Goal: Information Seeking & Learning: Learn about a topic

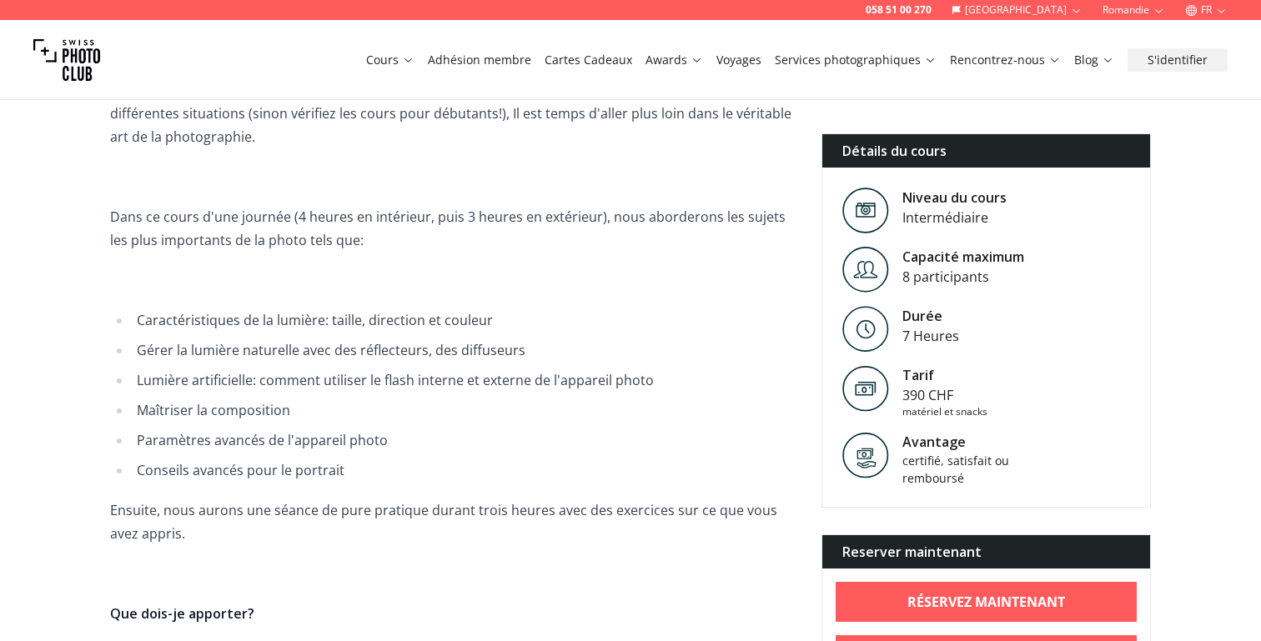
scroll to position [522, 0]
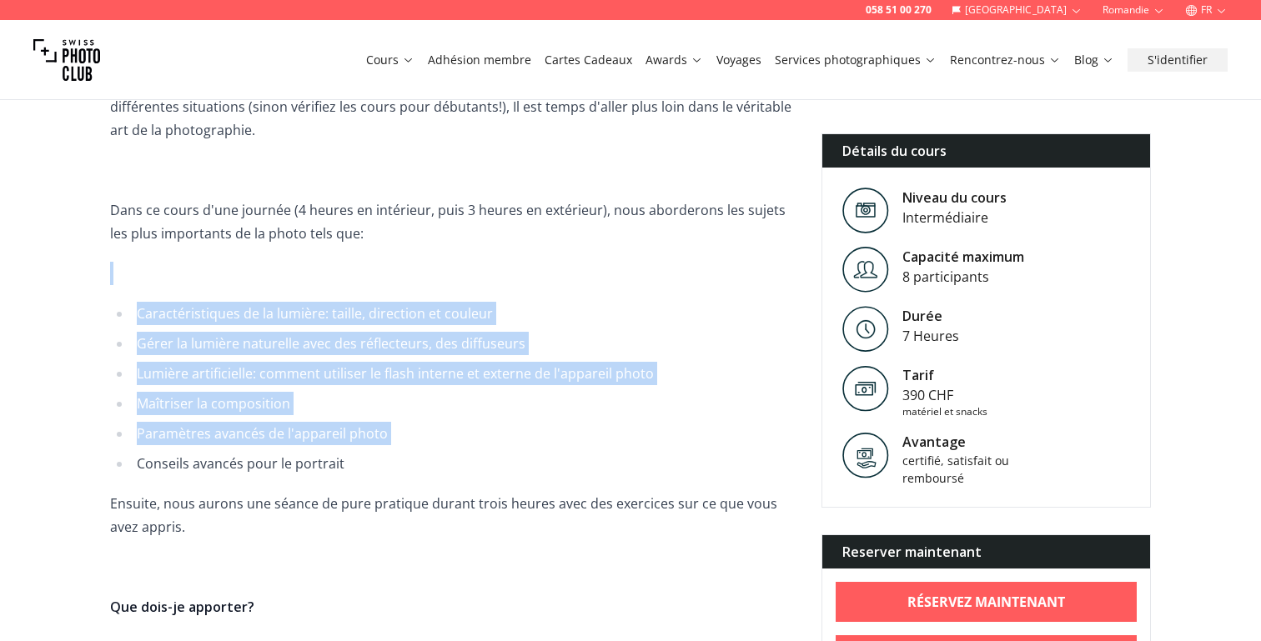
drag, startPoint x: 434, startPoint y: 274, endPoint x: 485, endPoint y: 451, distance: 184.2
click at [485, 450] on span "Maintenant que vous savez comment utiliser votre appareil photo et obtenir les …" at bounding box center [452, 427] width 685 height 711
click at [485, 451] on ul "Caractéristiques de la lumière: taille, direction et couleur Gérer la lumière n…" at bounding box center [452, 388] width 685 height 173
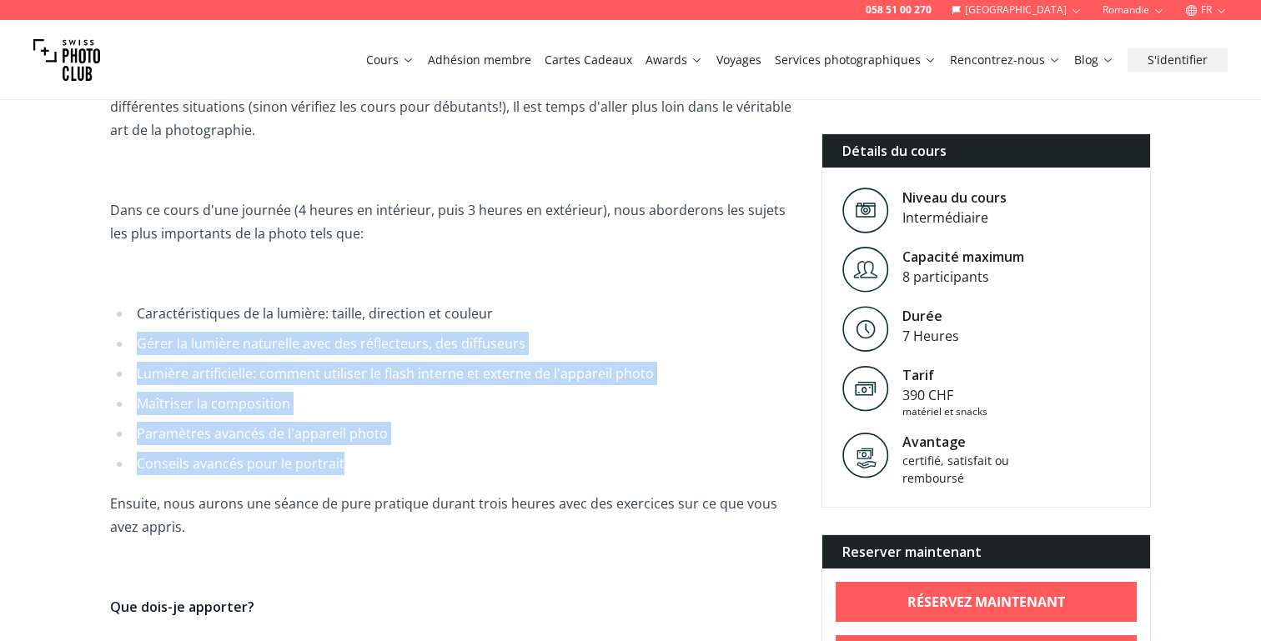
drag, startPoint x: 469, startPoint y: 468, endPoint x: 513, endPoint y: 311, distance: 162.9
click at [513, 311] on ul "Caractéristiques de la lumière: taille, direction et couleur Gérer la lumière n…" at bounding box center [452, 388] width 685 height 173
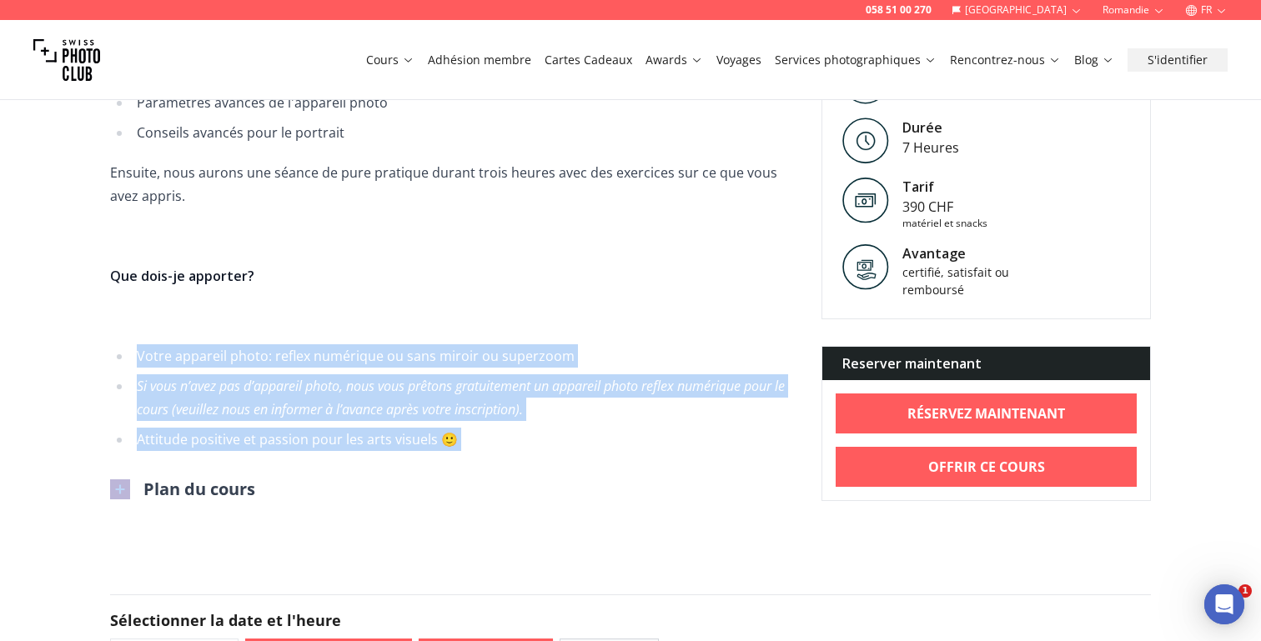
scroll to position [0, 0]
drag, startPoint x: 400, startPoint y: 333, endPoint x: 506, endPoint y: 451, distance: 158.9
click at [506, 452] on div "Informations sur le cours Maintenant que vous savez comment utiliser votre appa…" at bounding box center [452, 97] width 685 height 807
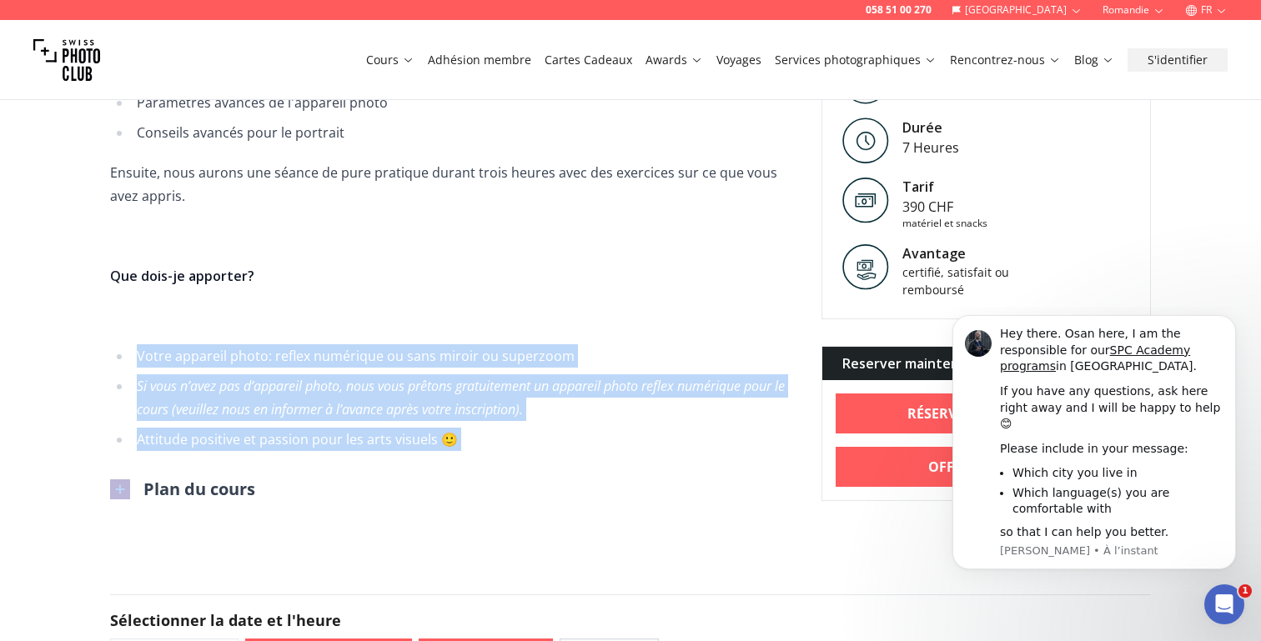
click at [506, 451] on div "Informations sur le cours Maintenant que vous savez comment utiliser votre appa…" at bounding box center [452, 97] width 685 height 807
drag, startPoint x: 490, startPoint y: 451, endPoint x: 489, endPoint y: 307, distance: 144.3
click at [489, 307] on div "Informations sur le cours Maintenant que vous savez comment utiliser votre appa…" at bounding box center [452, 97] width 685 height 807
click at [489, 307] on p at bounding box center [452, 315] width 685 height 23
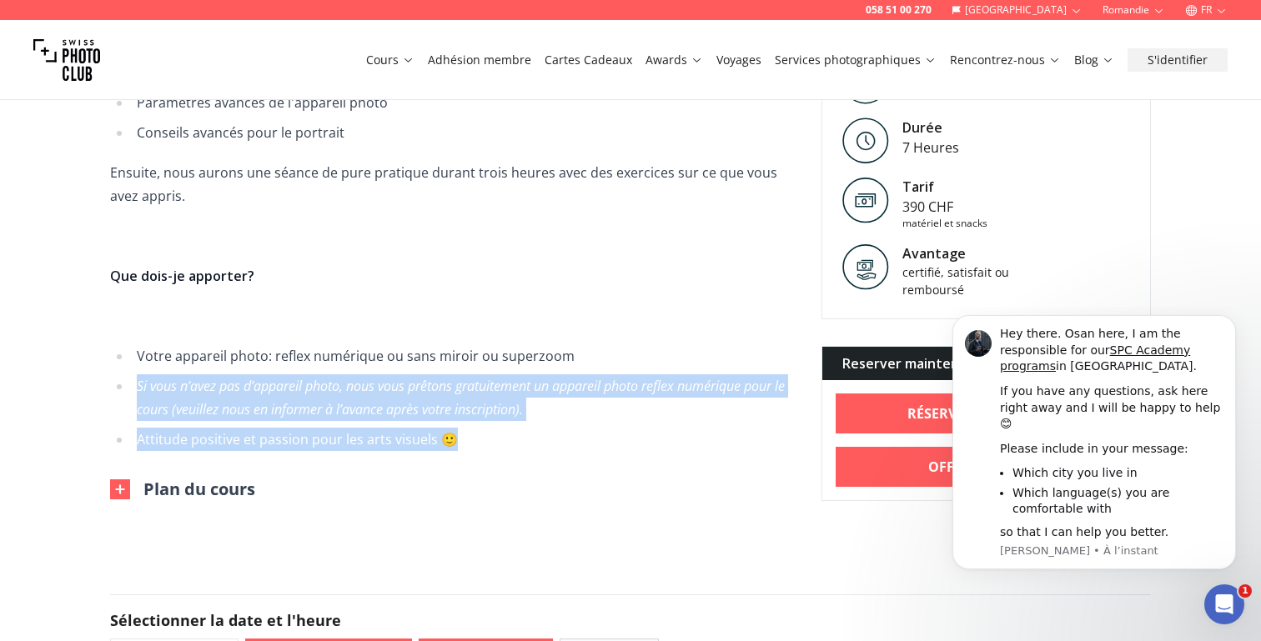
drag, startPoint x: 419, startPoint y: 372, endPoint x: 477, endPoint y: 441, distance: 90.6
click at [477, 441] on ul "Votre appareil photo: reflex numérique ou sans miroir ou superzoom Si vous n’av…" at bounding box center [452, 397] width 685 height 107
click at [477, 441] on li "Attitude positive et passion pour les arts visuels 🙂" at bounding box center [463, 439] width 663 height 23
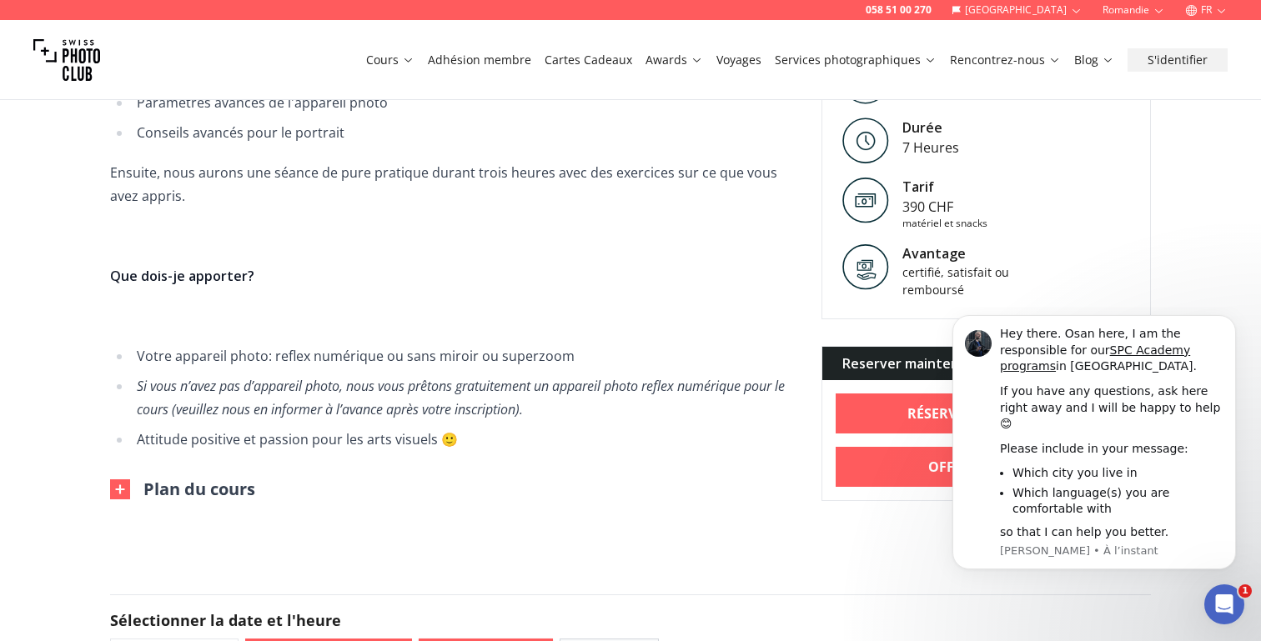
click at [123, 486] on img at bounding box center [120, 490] width 20 height 20
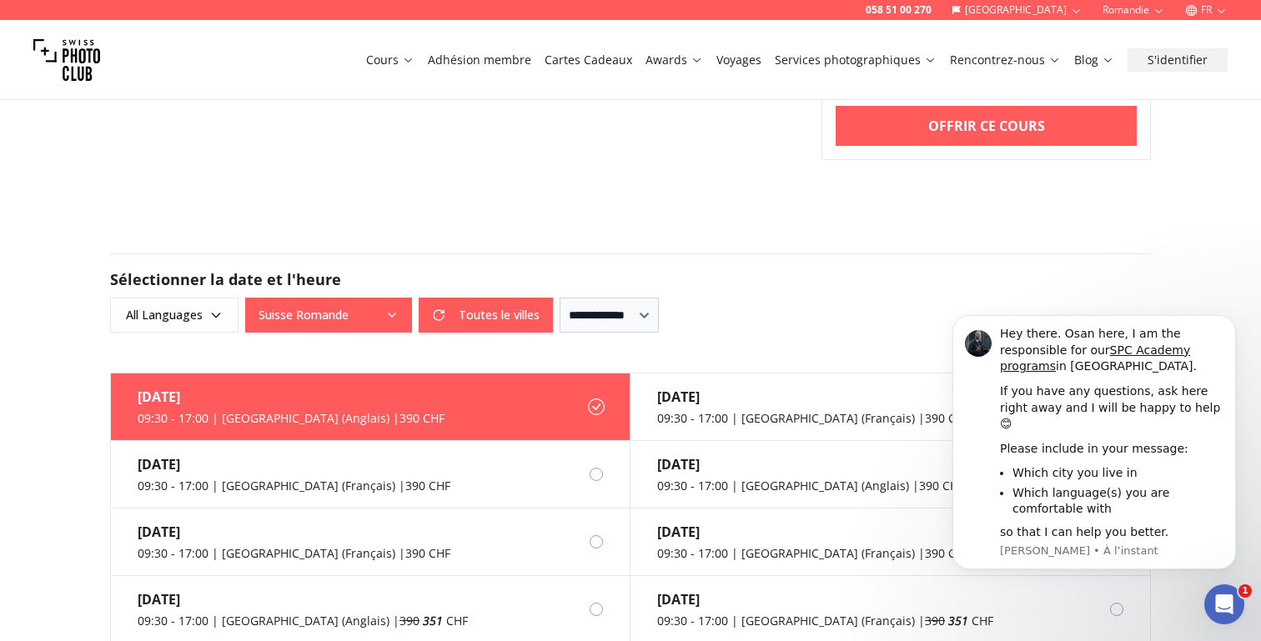
scroll to position [1596, 0]
